Goal: Information Seeking & Learning: Learn about a topic

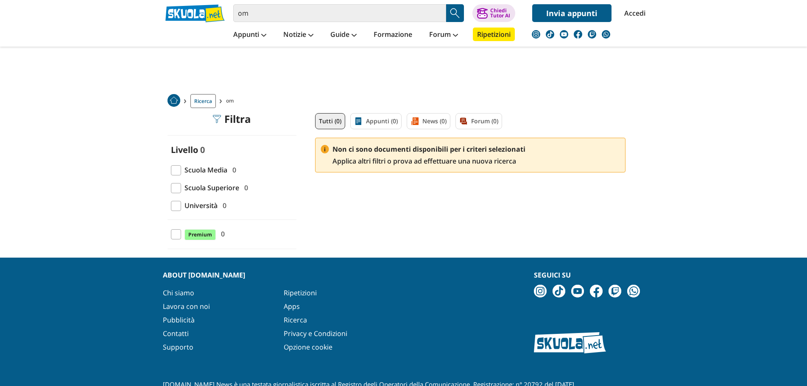
click at [262, 18] on img at bounding box center [403, 53] width 411 height 106
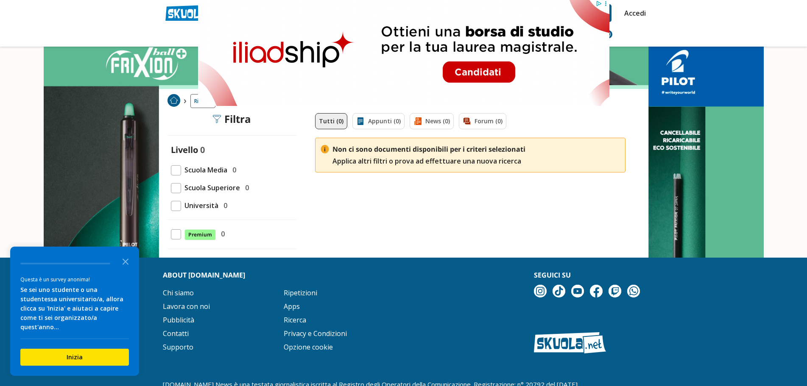
click at [726, 16] on header "om Caricamento in corso... Trova un tutor esperto su questo argomento Chiedi Tu…" at bounding box center [403, 23] width 807 height 47
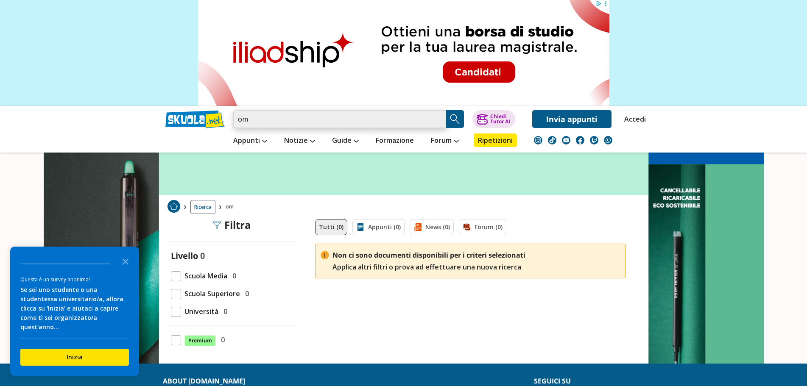
click at [423, 118] on input "om" at bounding box center [339, 119] width 213 height 18
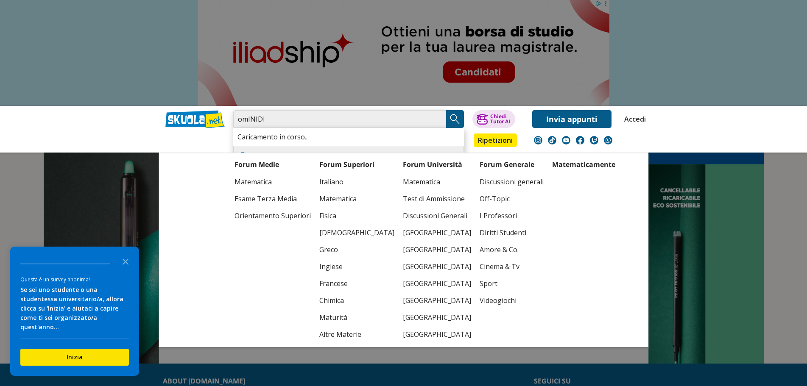
type input "omINIDI"
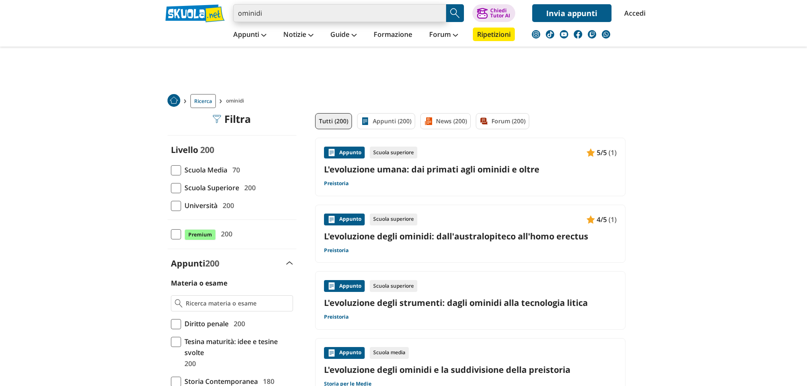
click at [274, 15] on input "ominidi" at bounding box center [339, 13] width 213 height 18
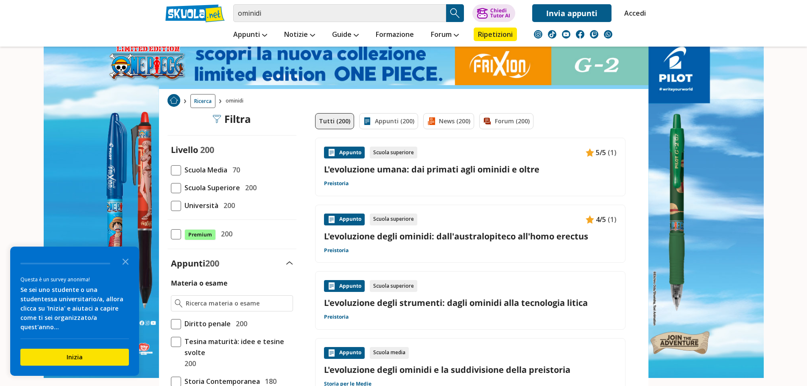
click at [527, 164] on link "L'evoluzione umana: dai primati agli ominidi e oltre" at bounding box center [470, 169] width 293 height 11
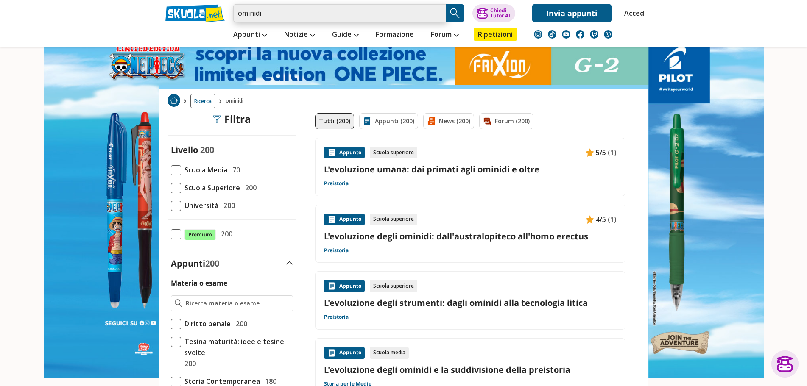
click at [367, 12] on input "ominidi" at bounding box center [339, 13] width 213 height 18
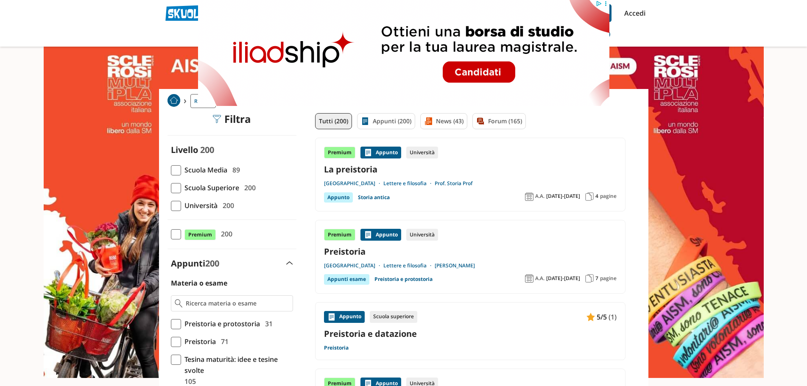
click at [428, 184] on link "Lettere e filosofia" at bounding box center [408, 183] width 51 height 7
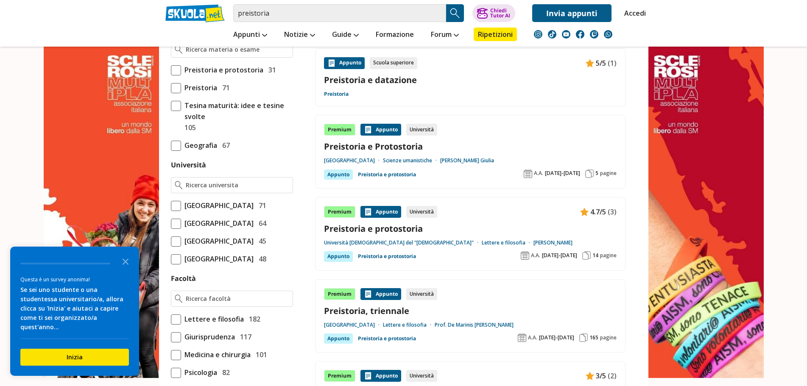
scroll to position [54, 0]
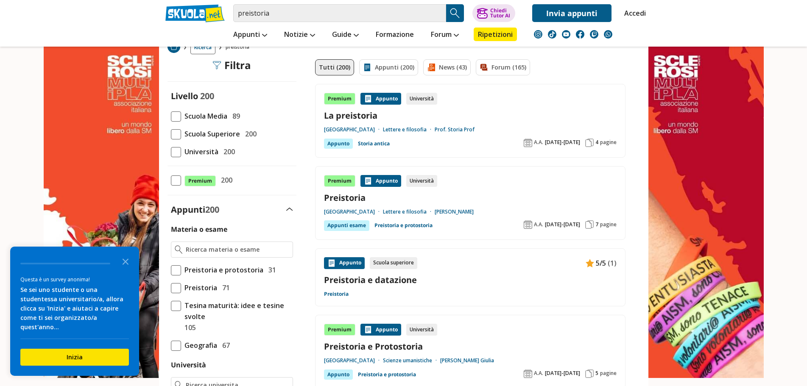
click at [410, 208] on div "Premium Appunto Università Preistoria Università degli Studi di Catania Lettere…" at bounding box center [470, 203] width 293 height 56
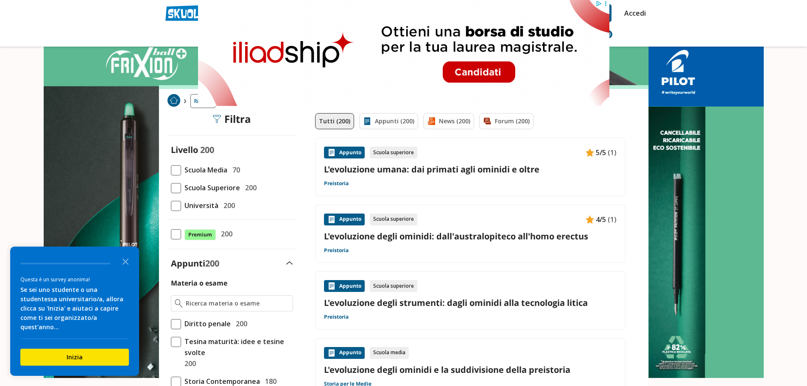
click at [722, 22] on header "ominidi Trova un tutor esperto su questo argomento Chiedi Tutor AI Accedi" at bounding box center [403, 23] width 807 height 47
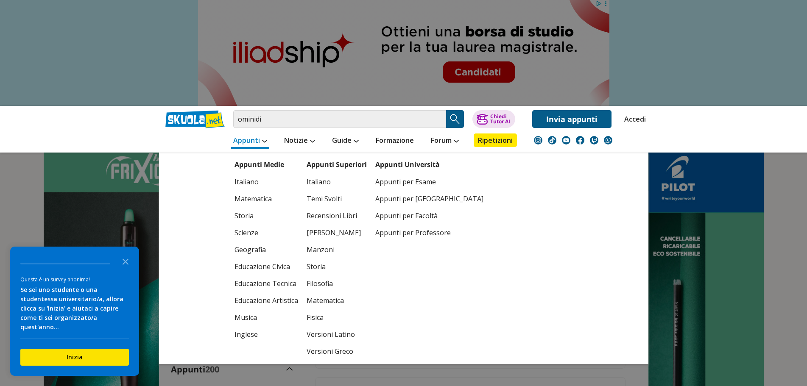
click at [268, 141] on link "Appunti" at bounding box center [250, 141] width 38 height 15
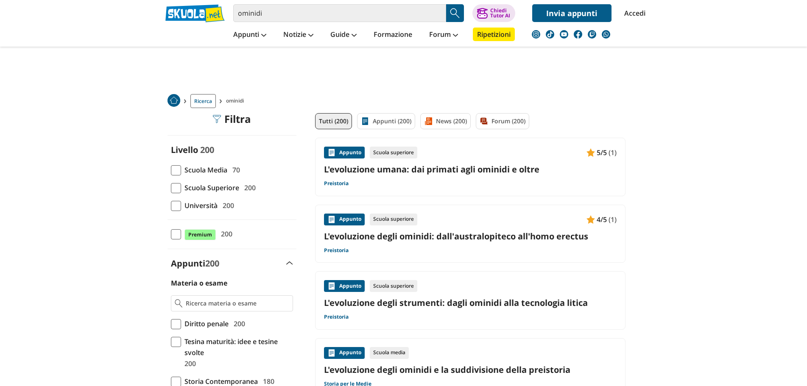
click at [196, 185] on span "Scuola Superiore" at bounding box center [210, 187] width 58 height 11
click at [171, 188] on input "Scuola Superiore 200" at bounding box center [171, 188] width 0 height 0
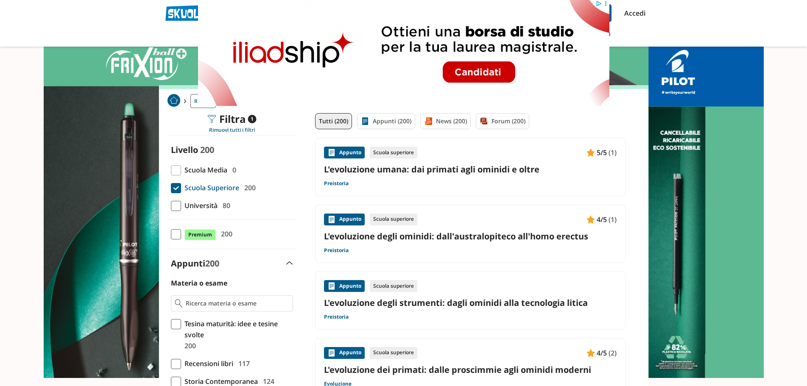
drag, startPoint x: 401, startPoint y: 243, endPoint x: 385, endPoint y: 235, distance: 18.0
click at [400, 243] on div "Appunto Scuola superiore 4/5 (1) L'evoluzione degli ominidi: dall'australopitec…" at bounding box center [470, 234] width 293 height 41
